Goal: Task Accomplishment & Management: Manage account settings

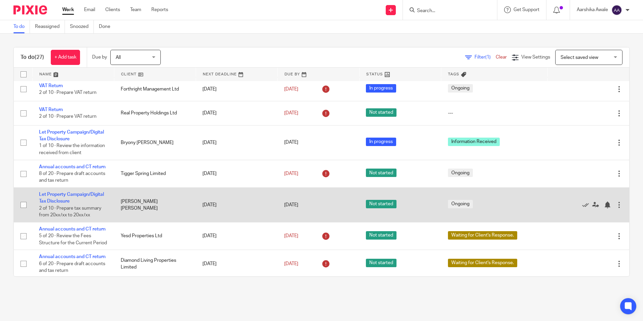
scroll to position [202, 0]
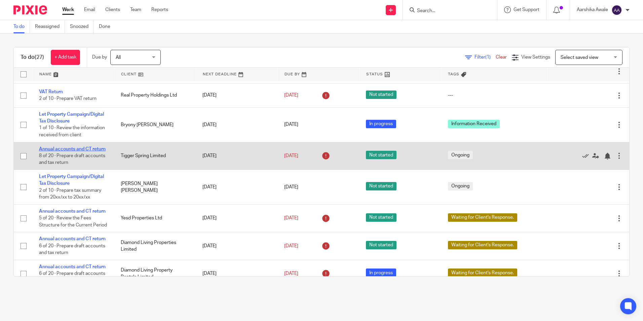
click at [69, 151] on link "Annual accounts and CT return" at bounding box center [72, 149] width 67 height 5
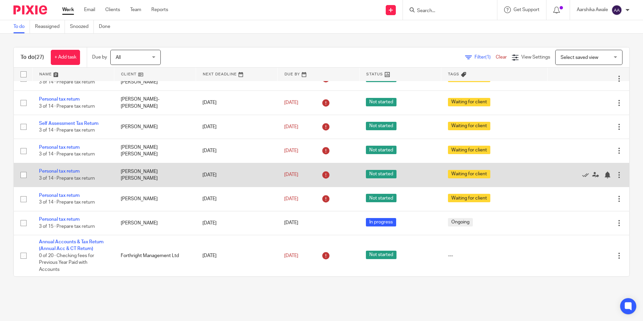
scroll to position [605, 0]
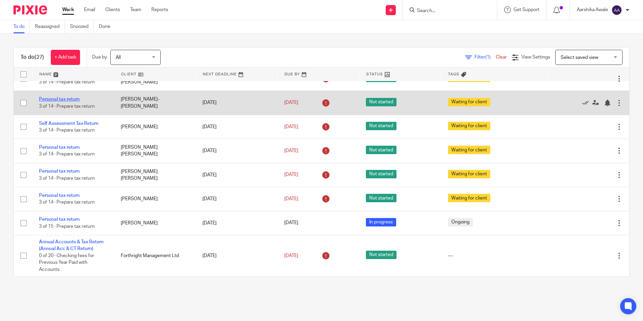
click at [56, 102] on link "Personal tax return" at bounding box center [59, 99] width 41 height 5
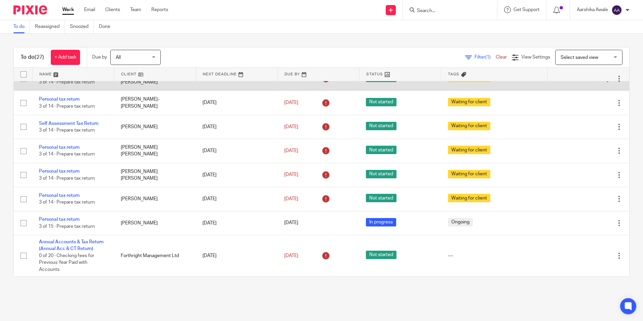
click at [65, 78] on link "Personal tax return" at bounding box center [59, 75] width 41 height 5
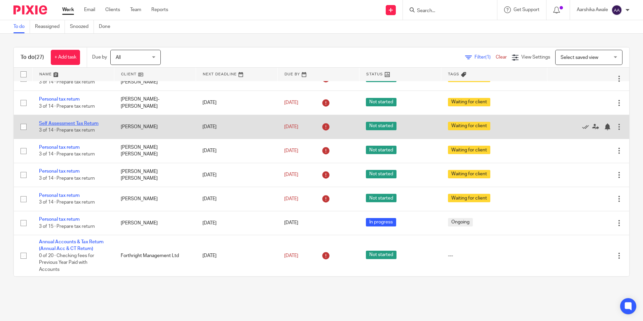
click at [69, 126] on link "Self Assessment Tax Return" at bounding box center [69, 123] width 60 height 5
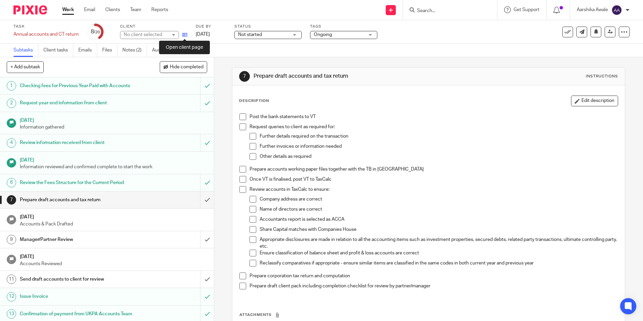
click at [185, 34] on icon at bounding box center [184, 34] width 5 height 5
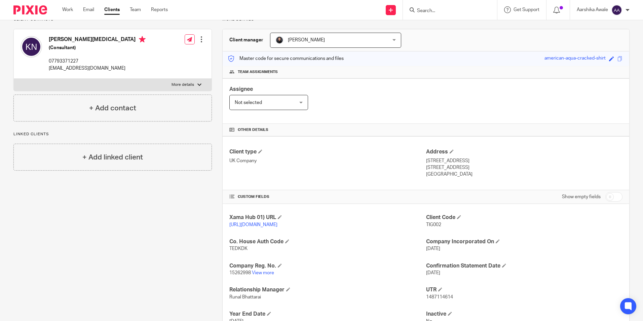
scroll to position [101, 0]
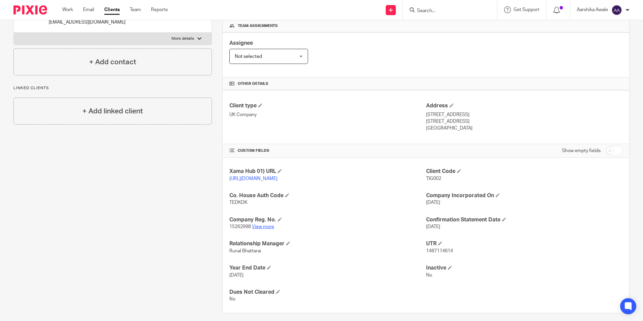
click at [259, 229] on link "View more" at bounding box center [263, 226] width 22 height 5
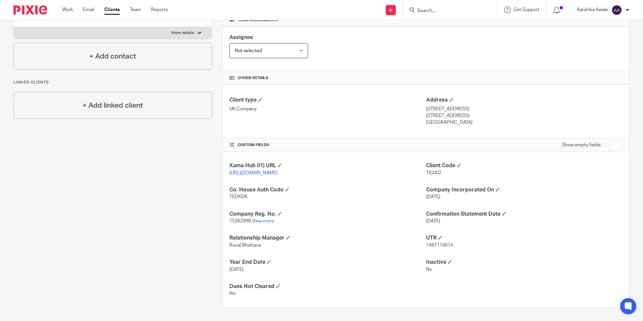
scroll to position [113, 0]
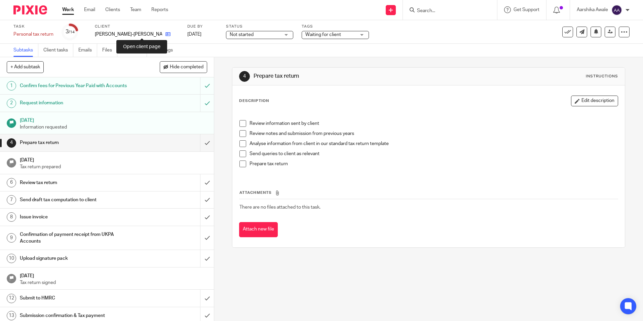
click at [165, 34] on icon at bounding box center [167, 34] width 5 height 5
click at [165, 33] on icon at bounding box center [167, 34] width 5 height 5
click at [154, 34] on icon at bounding box center [156, 34] width 5 height 5
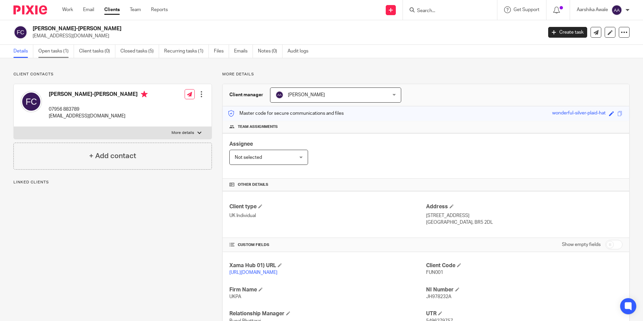
click at [54, 47] on link "Open tasks (1)" at bounding box center [56, 51] width 36 height 13
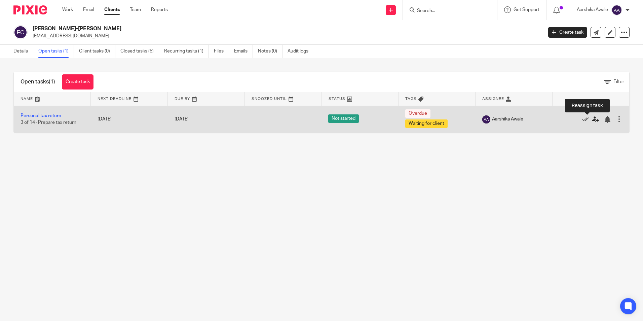
click at [592, 119] on icon at bounding box center [595, 119] width 7 height 7
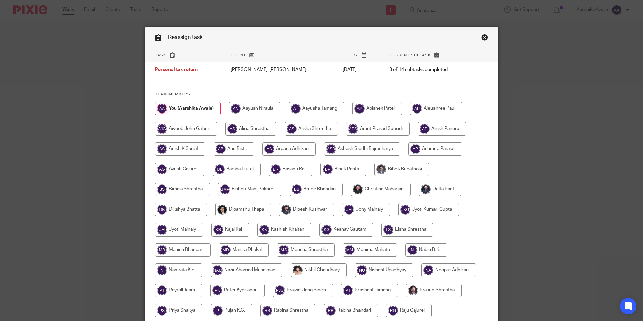
click at [290, 150] on input "radio" at bounding box center [288, 148] width 53 height 13
radio input "true"
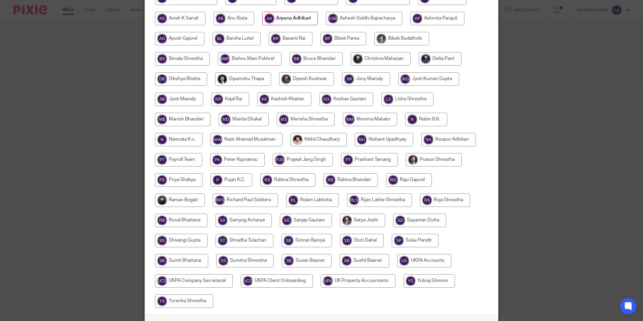
scroll to position [180, 0]
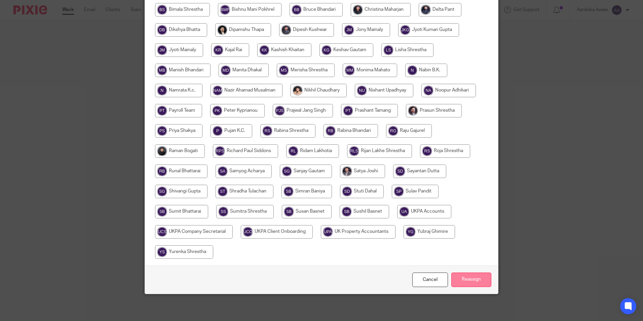
click at [457, 275] on input "Reassign" at bounding box center [471, 279] width 40 height 14
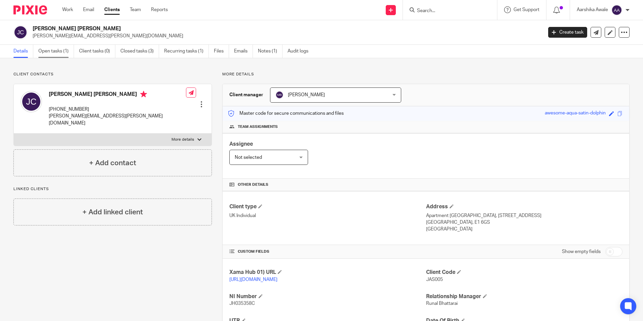
click at [47, 48] on link "Open tasks (1)" at bounding box center [56, 51] width 36 height 13
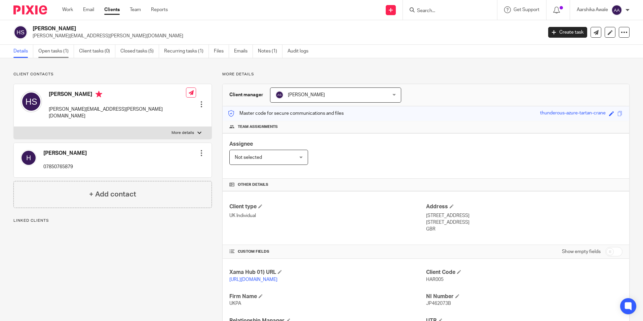
click at [56, 50] on link "Open tasks (1)" at bounding box center [56, 51] width 36 height 13
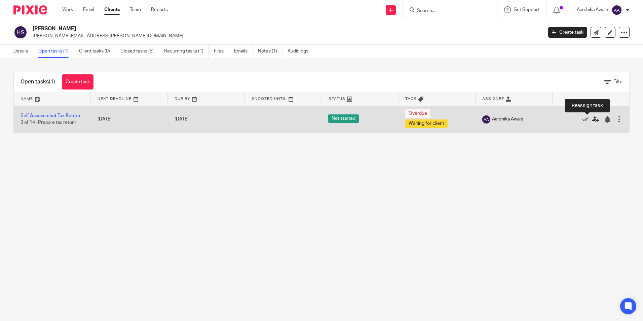
click at [592, 121] on icon at bounding box center [595, 119] width 7 height 7
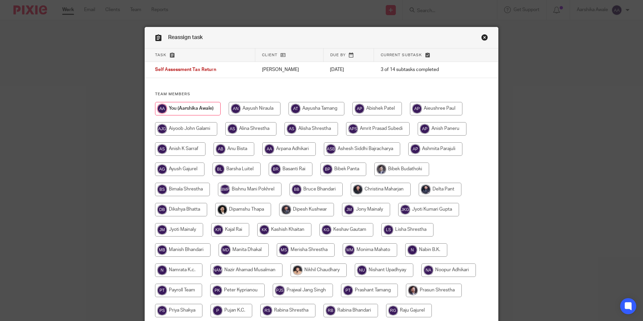
click at [258, 128] on input "radio" at bounding box center [250, 128] width 51 height 13
radio input "true"
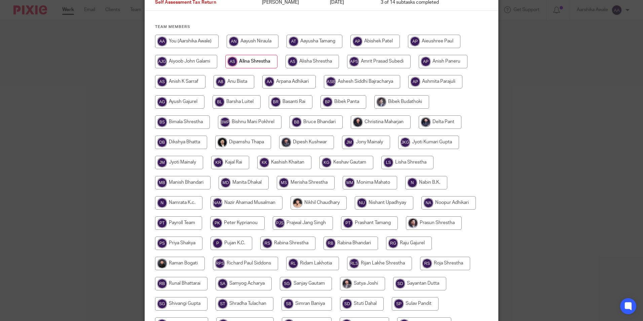
scroll to position [180, 0]
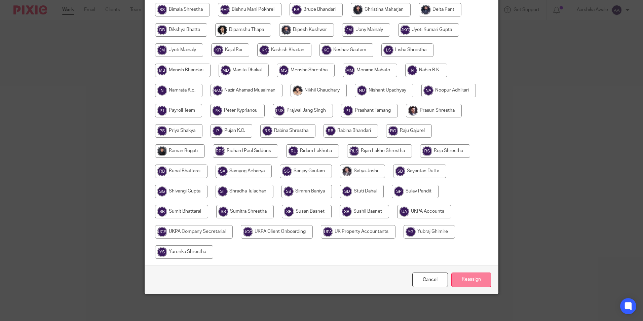
click at [467, 286] on input "Reassign" at bounding box center [471, 279] width 40 height 14
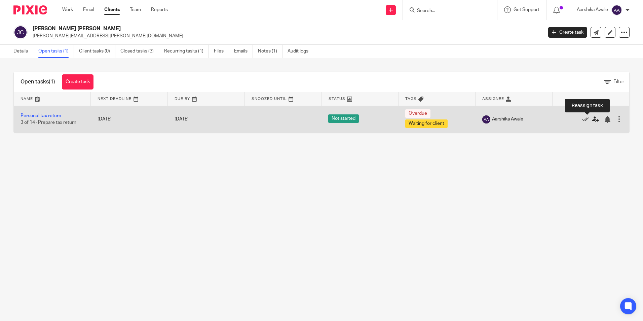
click at [592, 119] on icon at bounding box center [595, 119] width 7 height 7
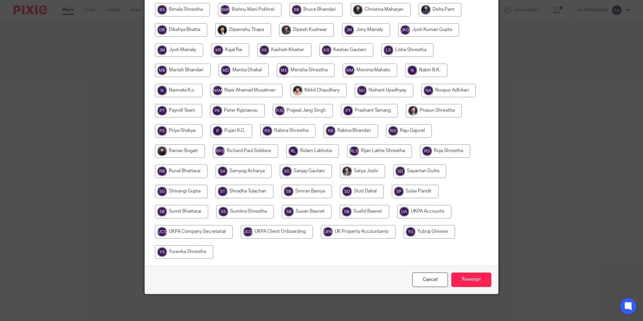
scroll to position [146, 0]
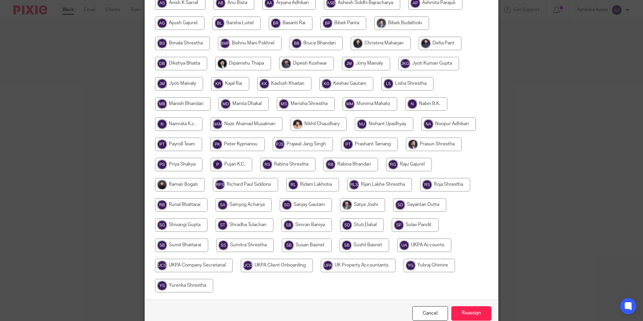
click at [191, 99] on input "radio" at bounding box center [182, 103] width 55 height 13
radio input "true"
click at [467, 311] on input "Reassign" at bounding box center [471, 313] width 40 height 14
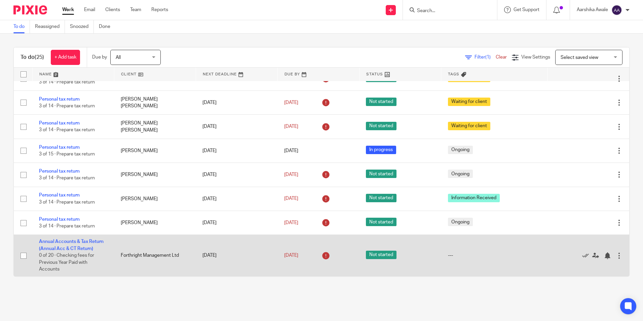
scroll to position [602, 0]
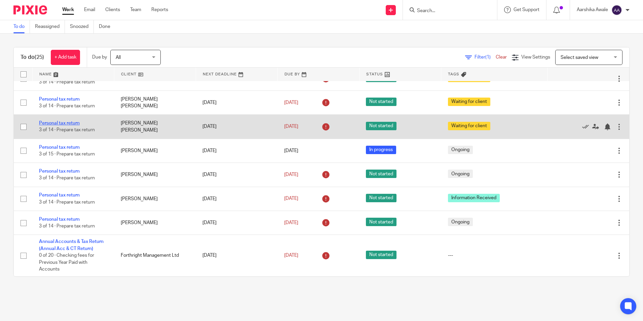
click at [60, 123] on link "Personal tax return" at bounding box center [59, 123] width 41 height 5
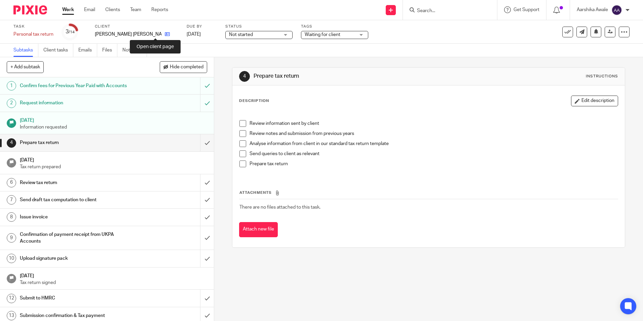
click at [165, 35] on icon at bounding box center [167, 34] width 5 height 5
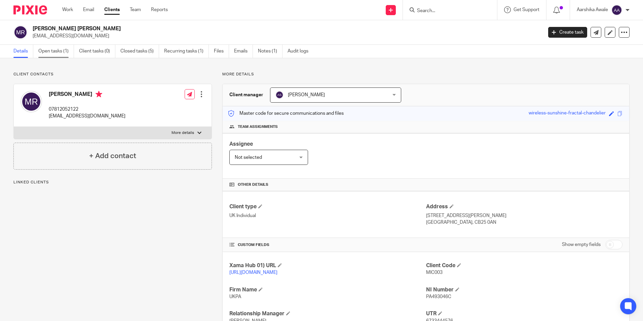
click at [47, 47] on link "Open tasks (1)" at bounding box center [56, 51] width 36 height 13
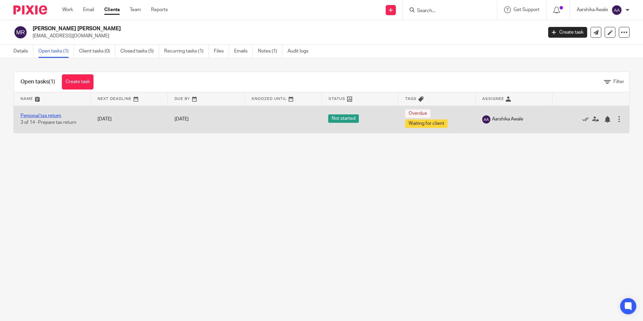
click at [47, 115] on link "Personal tax return" at bounding box center [41, 115] width 41 height 5
click at [592, 122] on icon at bounding box center [595, 119] width 7 height 7
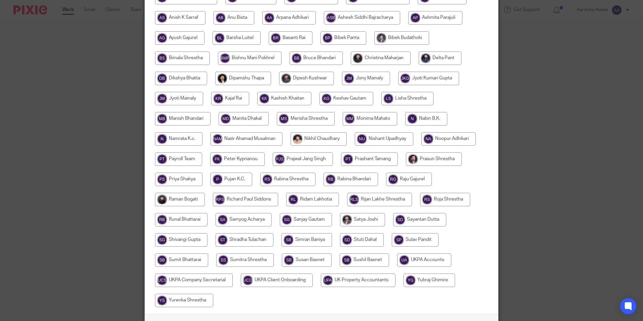
scroll to position [67, 0]
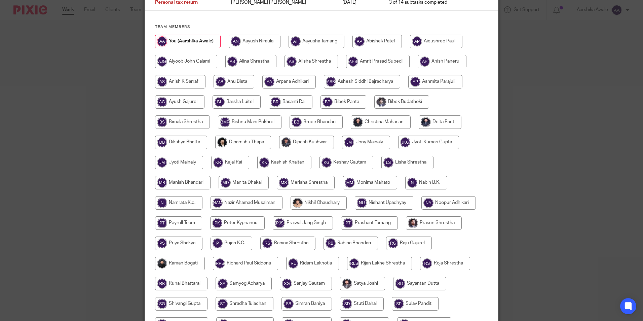
click at [250, 52] on div at bounding box center [321, 206] width 333 height 343
click at [245, 58] on input "radio" at bounding box center [250, 61] width 51 height 13
radio input "true"
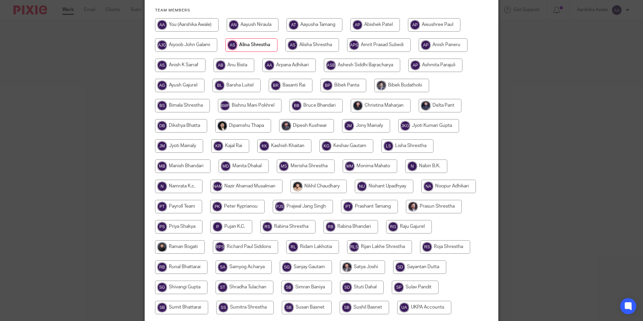
scroll to position [180, 0]
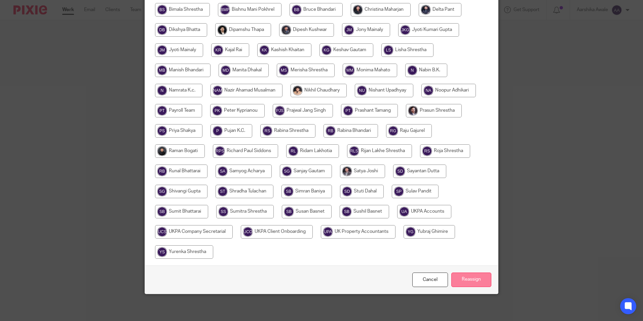
click at [475, 279] on input "Reassign" at bounding box center [471, 279] width 40 height 14
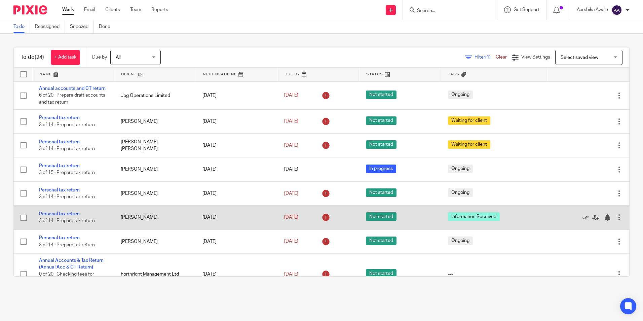
scroll to position [578, 0]
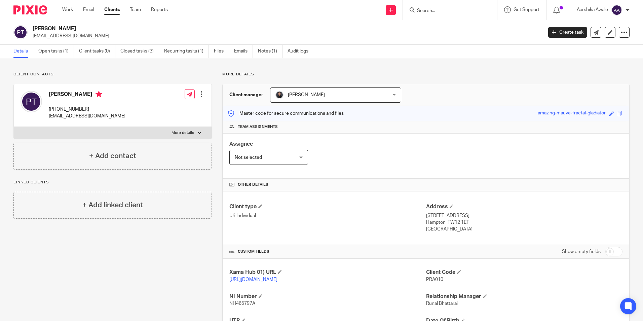
click at [41, 10] on img at bounding box center [30, 9] width 34 height 9
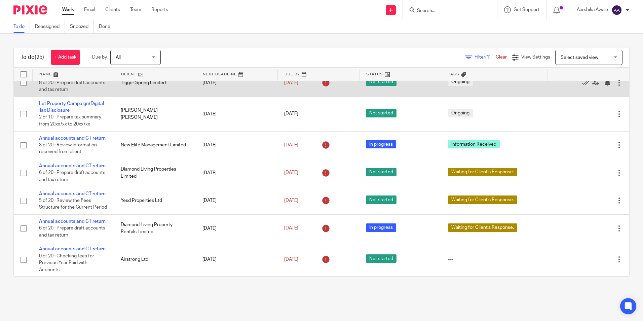
scroll to position [276, 0]
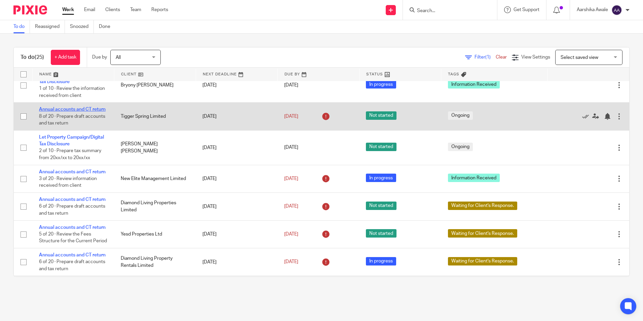
click at [62, 112] on link "Annual accounts and CT return" at bounding box center [72, 109] width 67 height 5
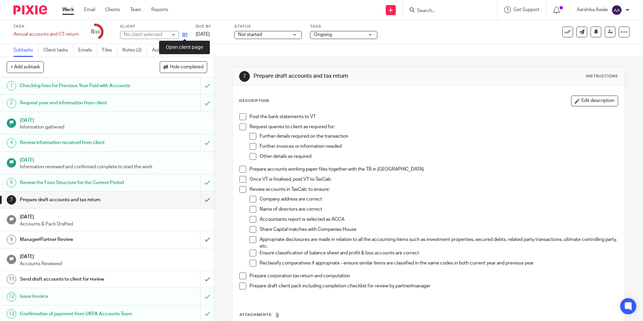
click at [183, 35] on icon at bounding box center [184, 34] width 5 height 5
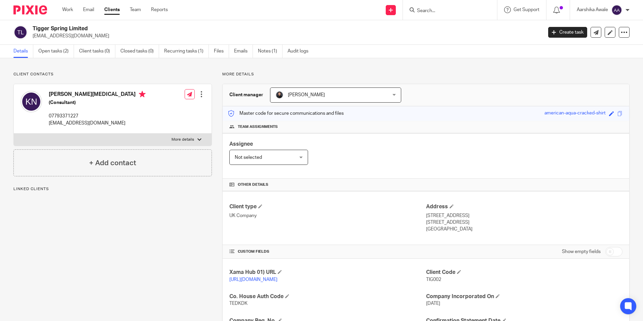
scroll to position [113, 0]
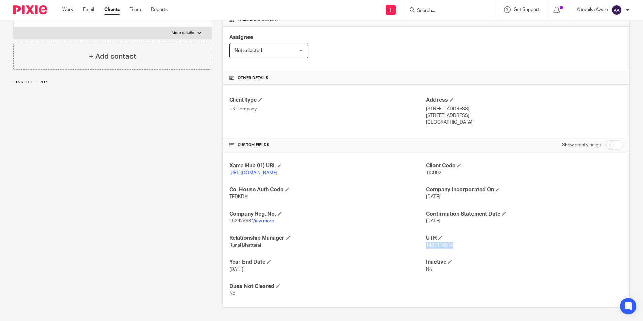
drag, startPoint x: 423, startPoint y: 244, endPoint x: 453, endPoint y: 242, distance: 30.4
click at [453, 242] on p "1487114614" at bounding box center [524, 245] width 196 height 7
copy span "1487114614"
click at [254, 221] on link "View more" at bounding box center [263, 221] width 22 height 5
copy span "1487114614"
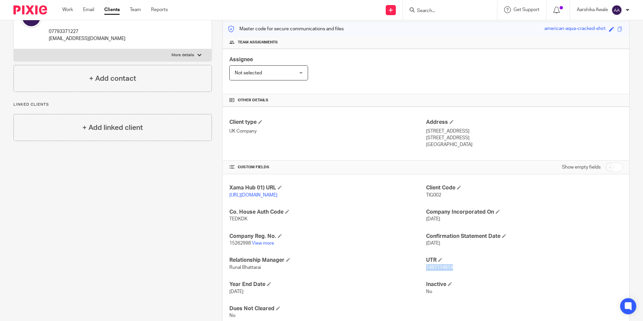
scroll to position [46, 0]
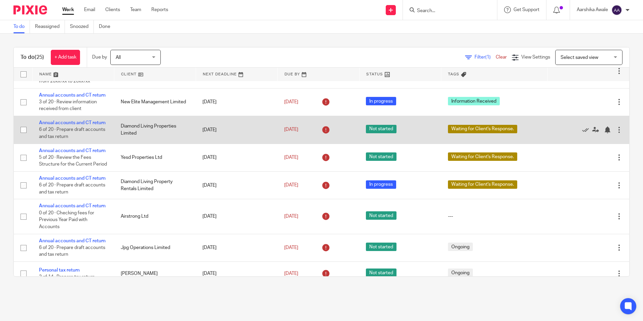
scroll to position [343, 0]
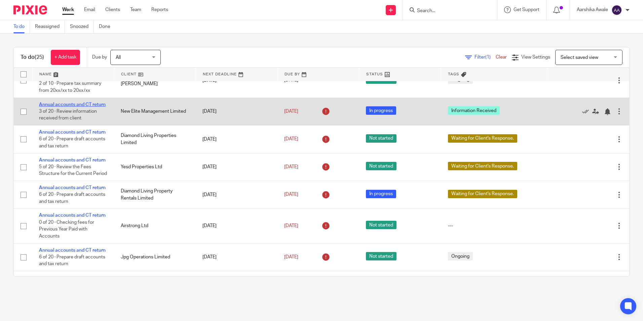
click at [60, 107] on link "Annual accounts and CT return" at bounding box center [72, 104] width 67 height 5
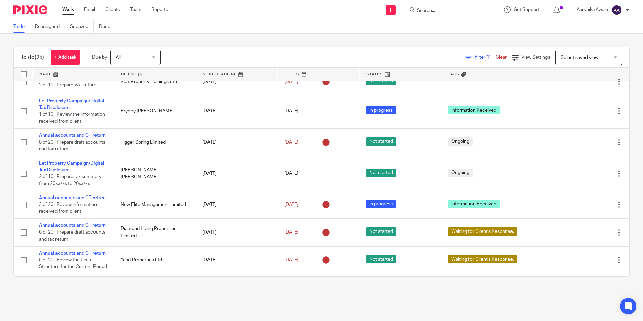
scroll to position [242, 0]
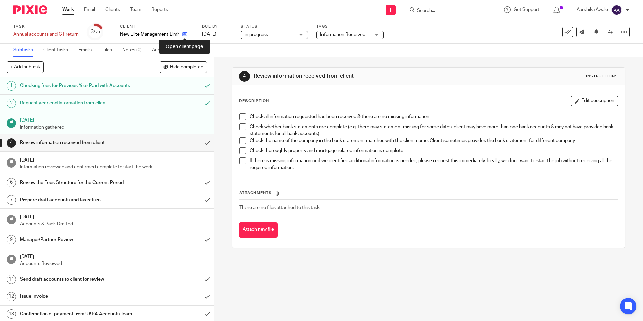
click at [183, 33] on icon at bounding box center [184, 34] width 5 height 5
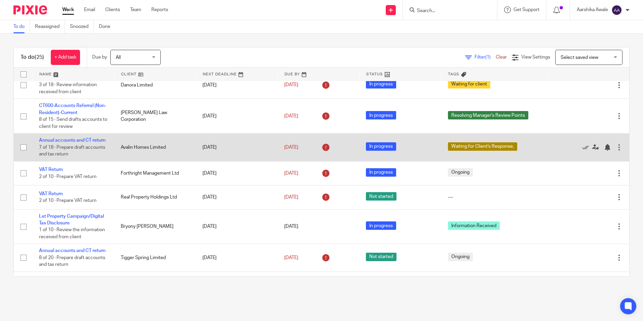
scroll to position [34, 0]
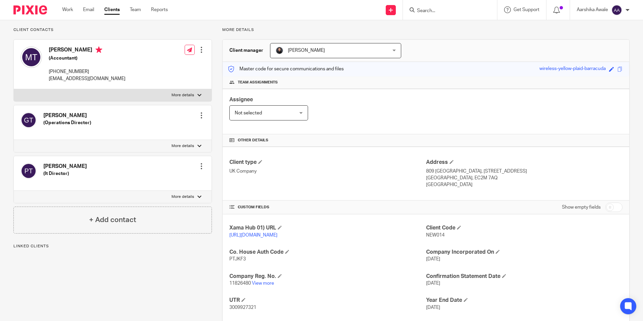
scroll to position [89, 0]
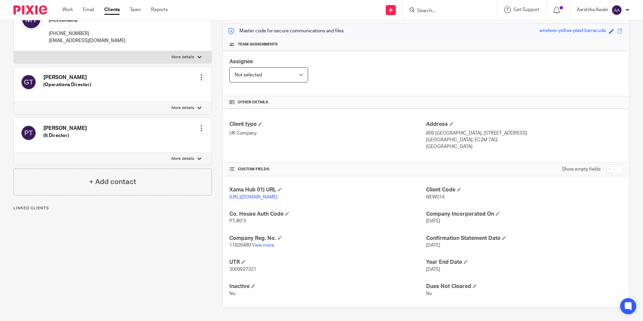
drag, startPoint x: 356, startPoint y: 156, endPoint x: 344, endPoint y: 154, distance: 12.3
click at [356, 162] on div "CUSTOM FIELDS Show empty fields" at bounding box center [425, 168] width 393 height 13
click at [298, 259] on h4 "UTR" at bounding box center [327, 262] width 196 height 7
